Goal: Information Seeking & Learning: Find specific fact

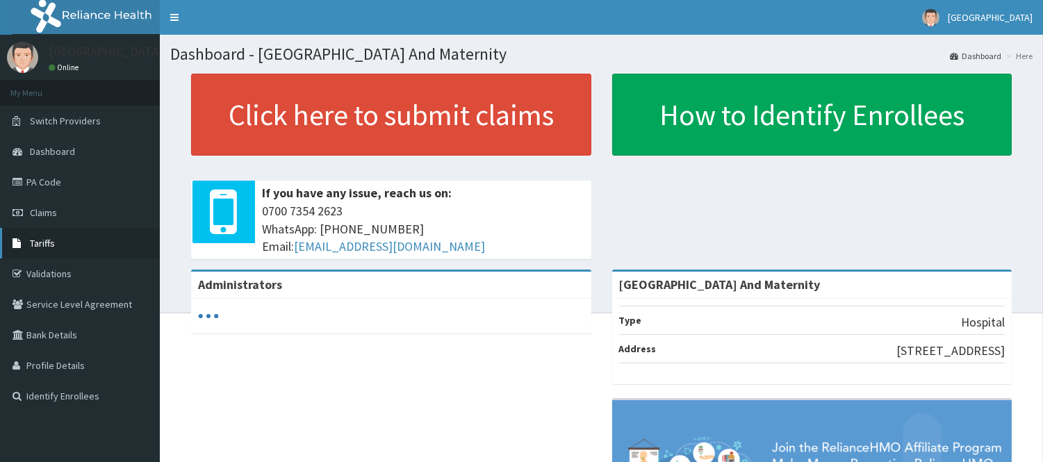
click at [52, 235] on link "Tariffs" at bounding box center [80, 243] width 160 height 31
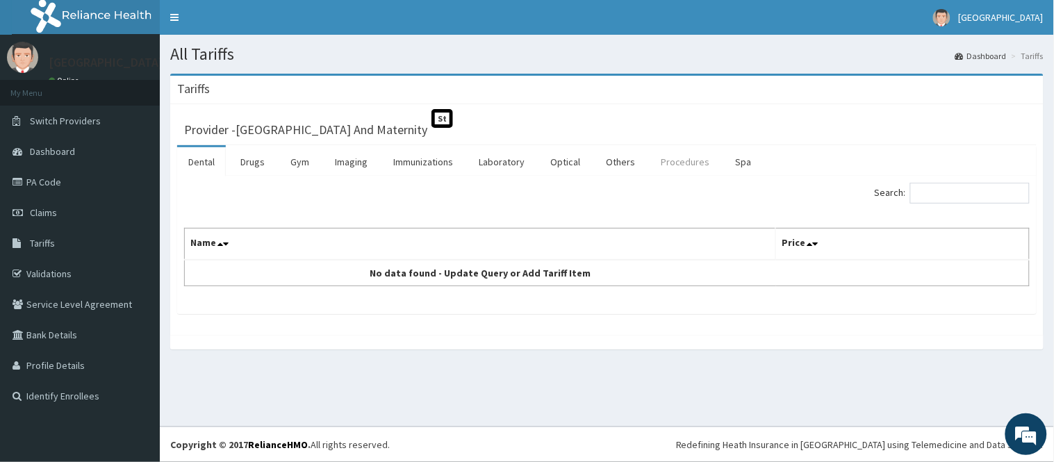
click at [679, 161] on link "Procedures" at bounding box center [686, 161] width 72 height 29
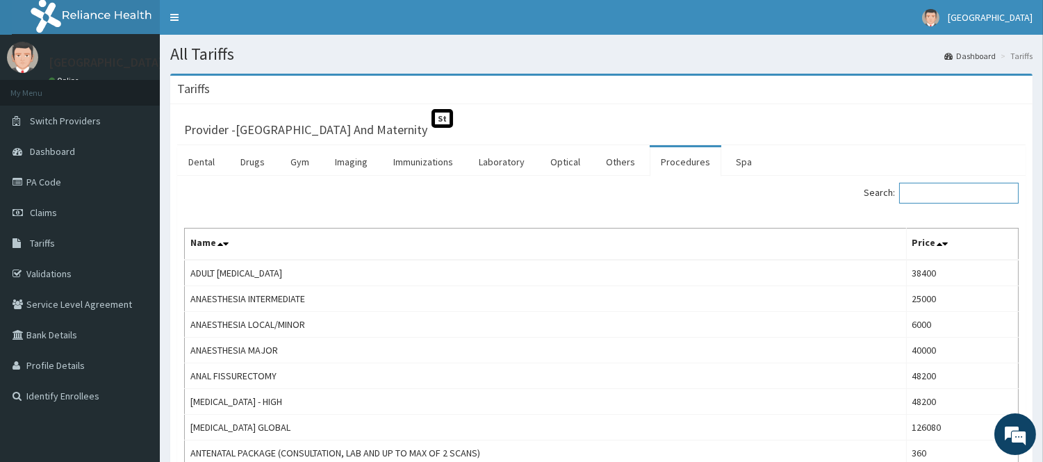
click at [945, 196] on input "Search:" at bounding box center [959, 193] width 120 height 21
type input "C"
click at [67, 190] on link "PA Code" at bounding box center [80, 182] width 160 height 31
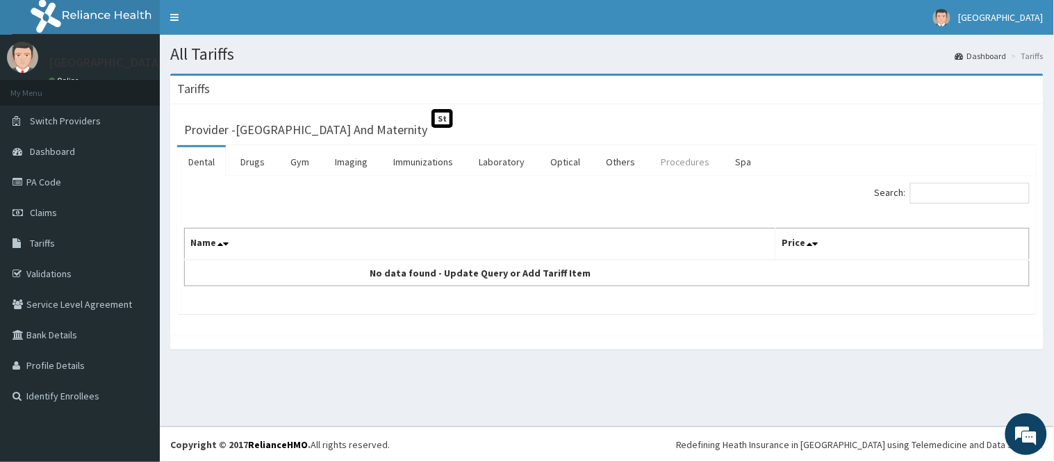
click at [681, 165] on link "Procedures" at bounding box center [686, 161] width 72 height 29
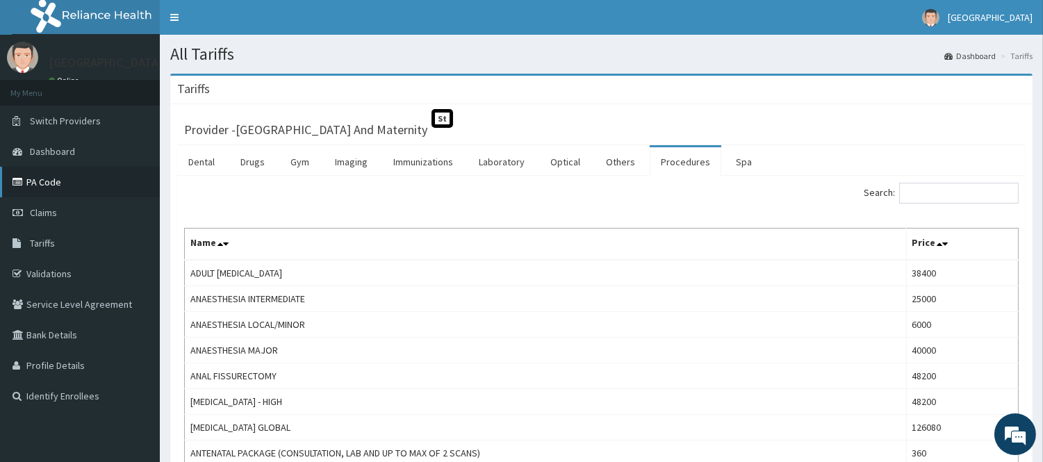
click at [74, 177] on link "PA Code" at bounding box center [80, 182] width 160 height 31
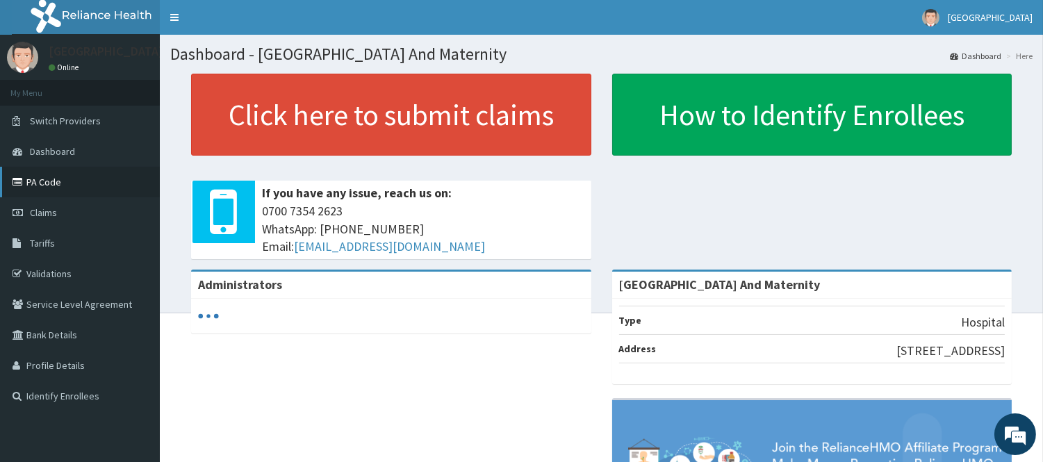
click at [92, 182] on link "PA Code" at bounding box center [80, 182] width 160 height 31
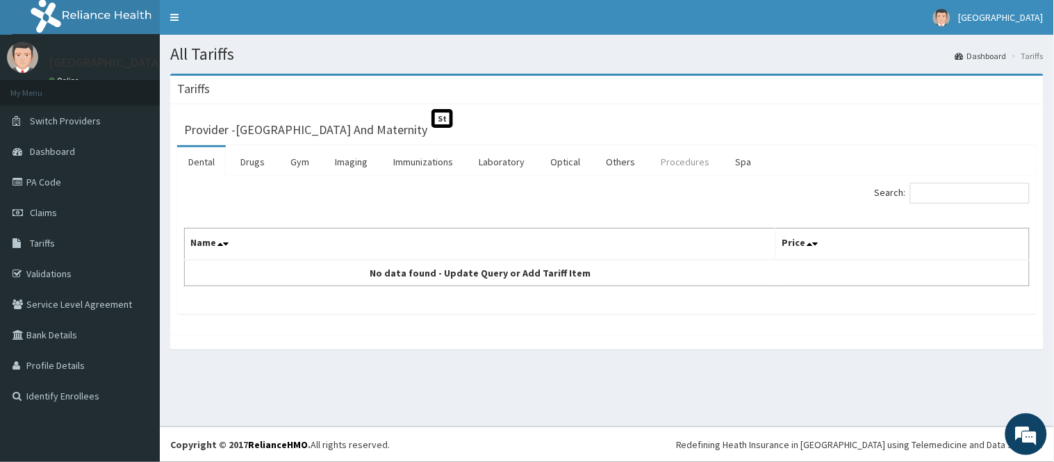
click at [674, 163] on link "Procedures" at bounding box center [686, 161] width 72 height 29
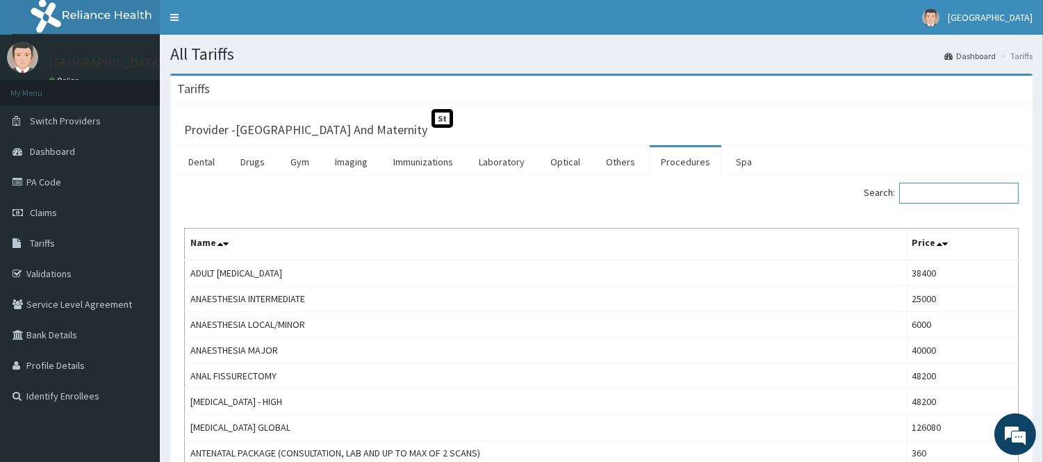
click at [956, 191] on input "Search:" at bounding box center [959, 193] width 120 height 21
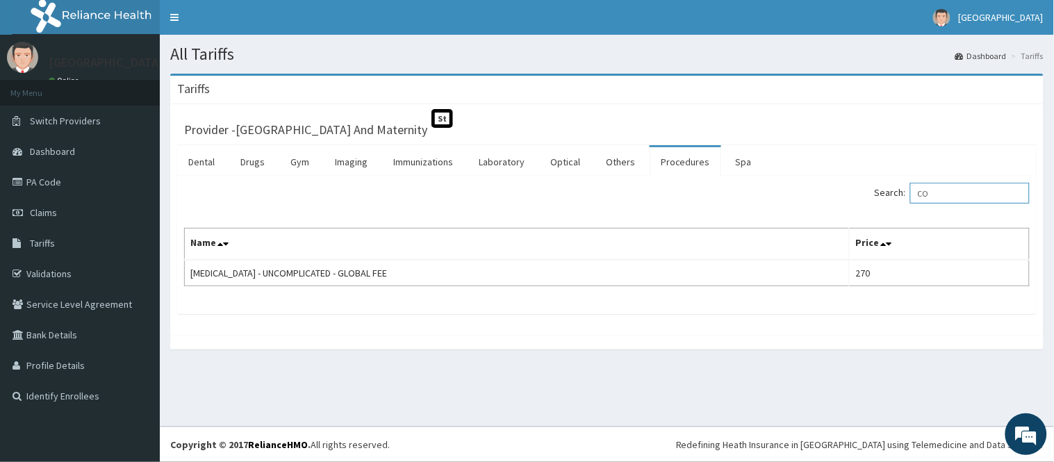
type input "C"
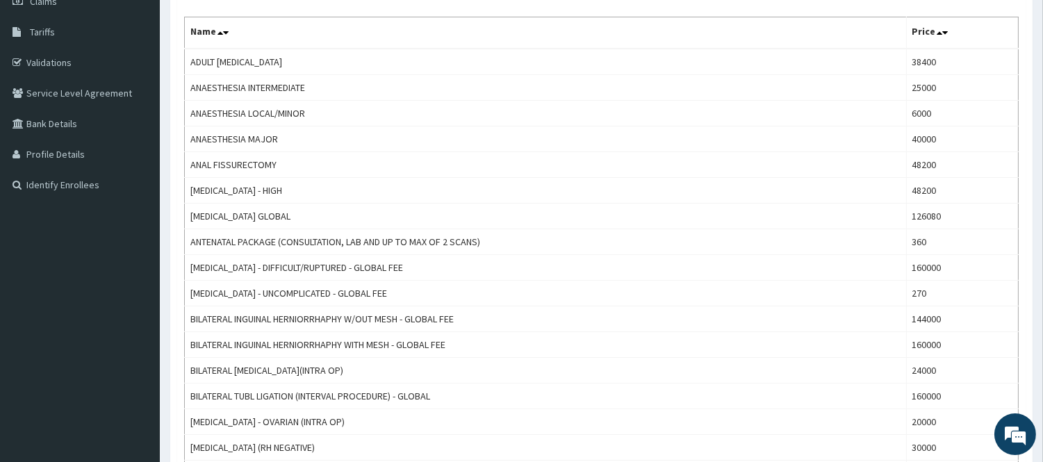
scroll to position [240, 0]
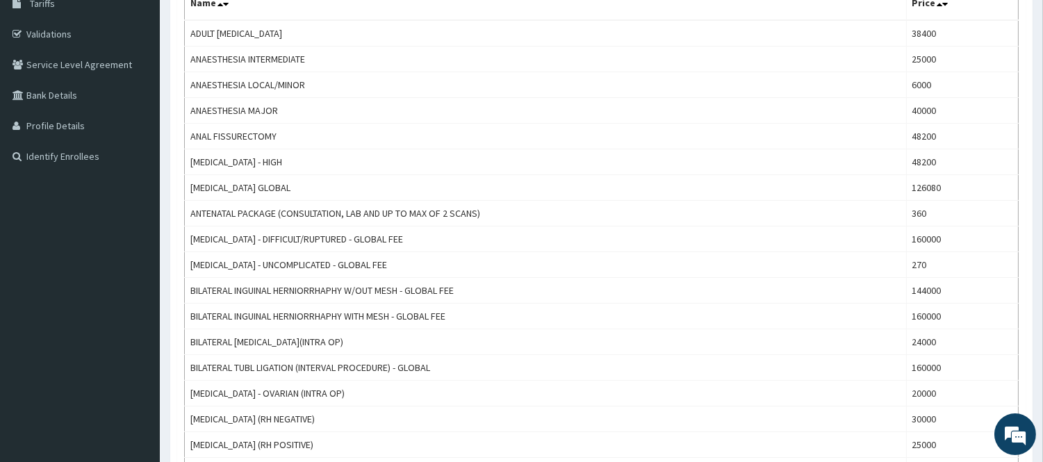
type input "E"
click at [956, 191] on td "126080" at bounding box center [962, 188] width 112 height 26
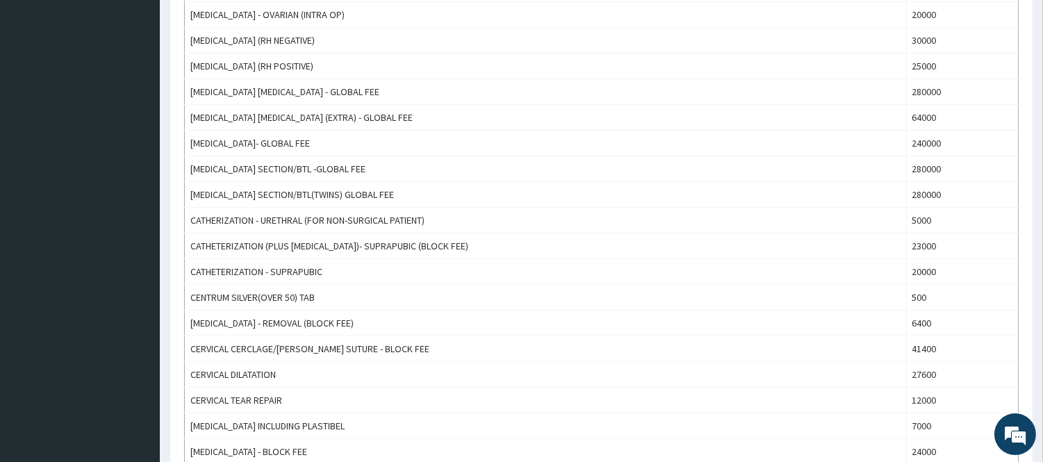
scroll to position [660, 0]
